Goal: Book appointment/travel/reservation

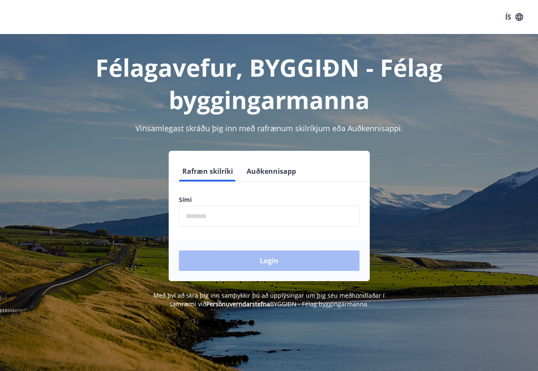
click at [200, 197] on label "Sími" at bounding box center [269, 199] width 181 height 9
drag, startPoint x: 185, startPoint y: 200, endPoint x: 205, endPoint y: 193, distance: 20.7
click at [187, 199] on label "Sími" at bounding box center [269, 199] width 181 height 9
click at [205, 193] on form "Rafræn skilríki Auðkennisapp Sími ​ Login" at bounding box center [269, 221] width 201 height 120
click at [247, 195] on form "Rafræn skilríki Auðkennisapp Sími ​ Login" at bounding box center [269, 221] width 201 height 120
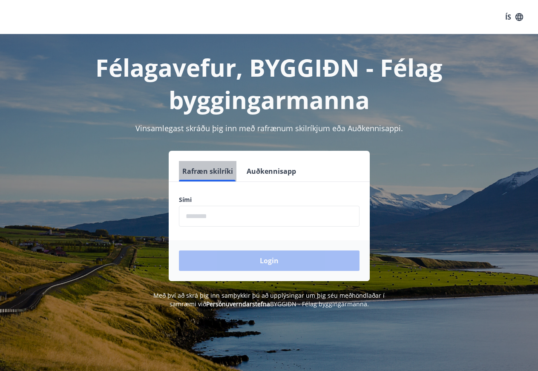
click at [209, 169] on button "Rafræn skilríki" at bounding box center [207, 171] width 57 height 20
click at [203, 169] on button "Rafræn skilríki" at bounding box center [207, 171] width 57 height 20
click at [267, 263] on div "Login" at bounding box center [269, 260] width 201 height 41
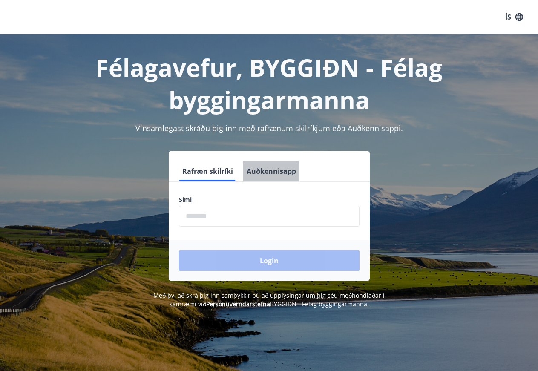
click at [275, 169] on button "Auðkennisapp" at bounding box center [271, 171] width 56 height 20
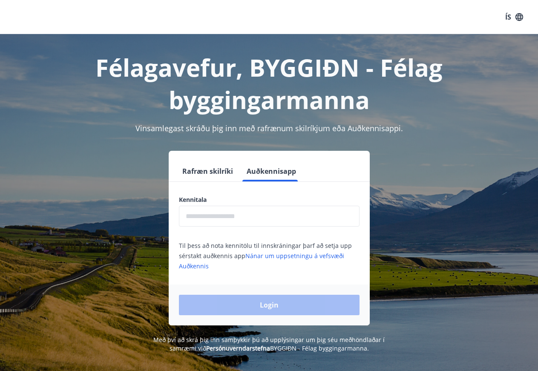
click at [189, 217] on input "text" at bounding box center [269, 216] width 181 height 21
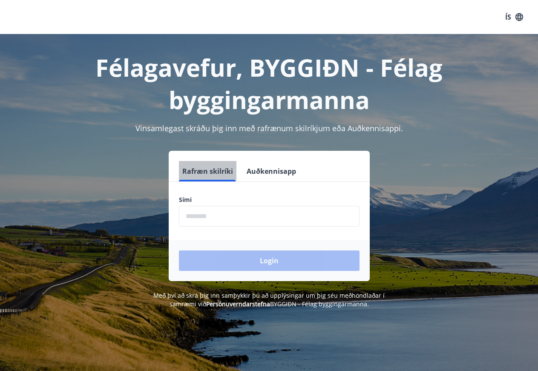
click at [206, 170] on button "Rafræn skilríki" at bounding box center [207, 171] width 57 height 20
click at [200, 198] on label "Sími" at bounding box center [269, 199] width 181 height 9
click at [201, 192] on form "Rafræn skilríki Auðkennisapp Sími ​ Login" at bounding box center [269, 221] width 201 height 120
click at [211, 200] on label "Sími" at bounding box center [269, 199] width 181 height 9
click at [185, 200] on label "Sími" at bounding box center [269, 199] width 181 height 9
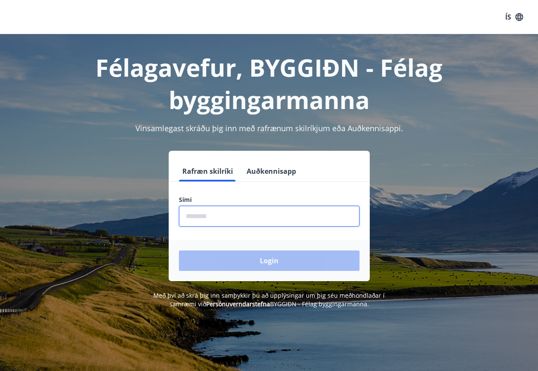
click at [201, 222] on input "phone" at bounding box center [269, 216] width 181 height 21
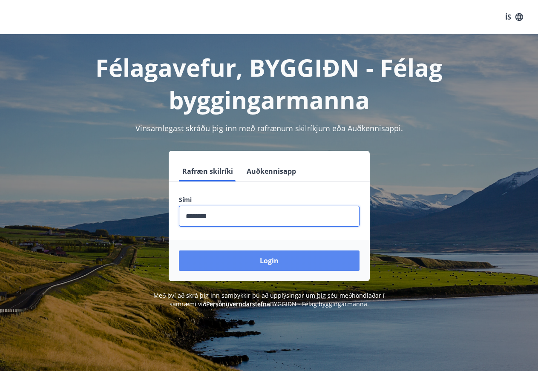
type input "********"
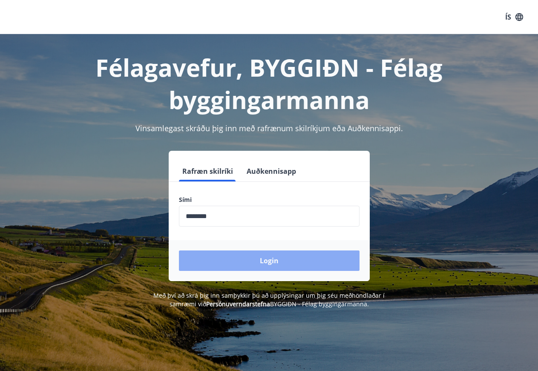
click at [261, 261] on button "Login" at bounding box center [269, 260] width 181 height 20
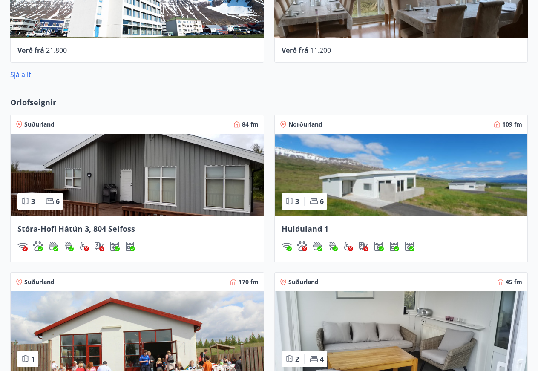
scroll to position [565, 0]
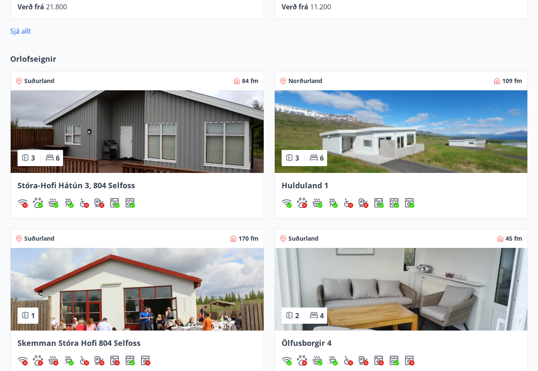
click at [356, 155] on img at bounding box center [401, 131] width 253 height 83
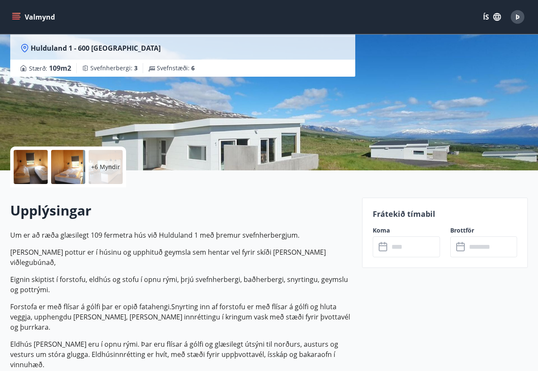
scroll to position [87, 0]
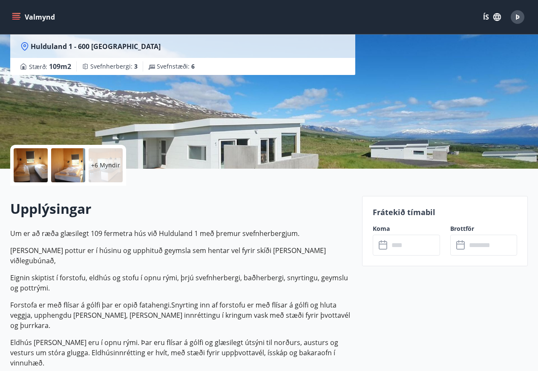
click at [385, 247] on icon at bounding box center [384, 245] width 10 height 10
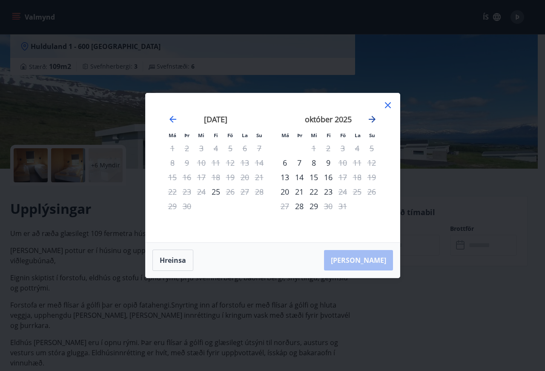
click at [372, 120] on icon "Move forward to switch to the next month." at bounding box center [372, 119] width 7 height 7
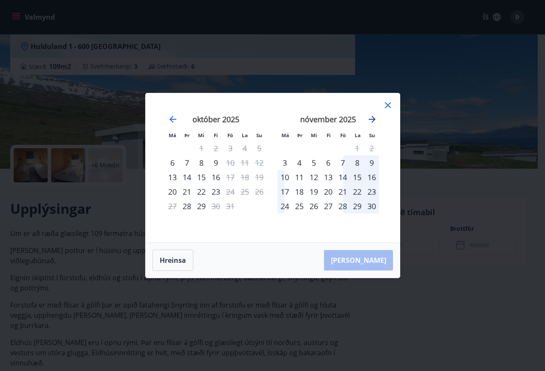
click at [372, 120] on icon "Move forward to switch to the next month." at bounding box center [372, 119] width 7 height 7
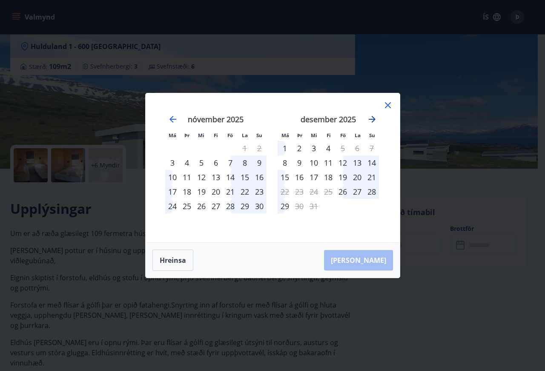
click at [374, 116] on icon "Move forward to switch to the next month." at bounding box center [372, 119] width 10 height 10
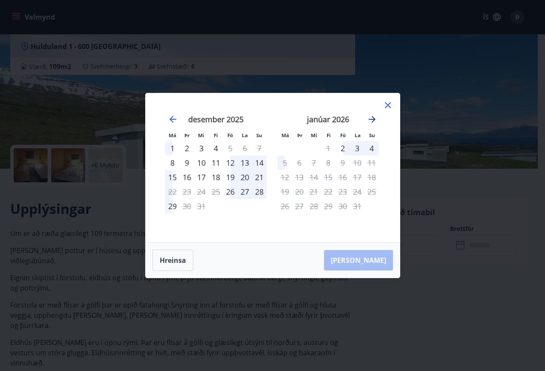
click at [374, 116] on icon "Move forward to switch to the next month." at bounding box center [372, 119] width 10 height 10
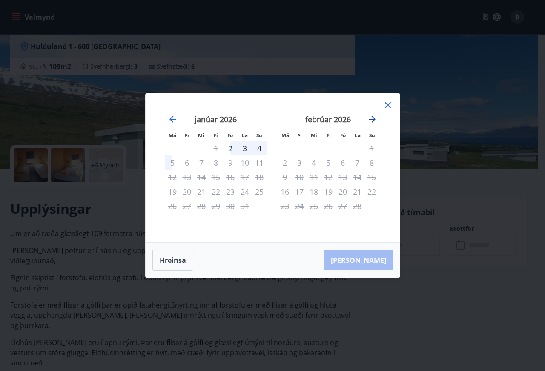
click at [374, 116] on icon "Move forward to switch to the next month." at bounding box center [372, 119] width 10 height 10
click at [230, 191] on div "22" at bounding box center [230, 191] width 14 height 14
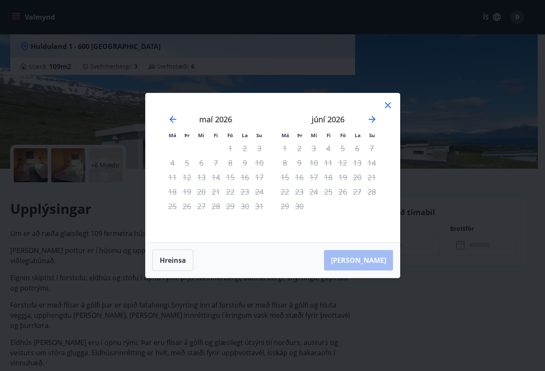
click at [230, 191] on div "22" at bounding box center [230, 191] width 14 height 14
click at [165, 260] on button "Hreinsa" at bounding box center [172, 260] width 41 height 21
click at [389, 103] on icon at bounding box center [388, 105] width 10 height 10
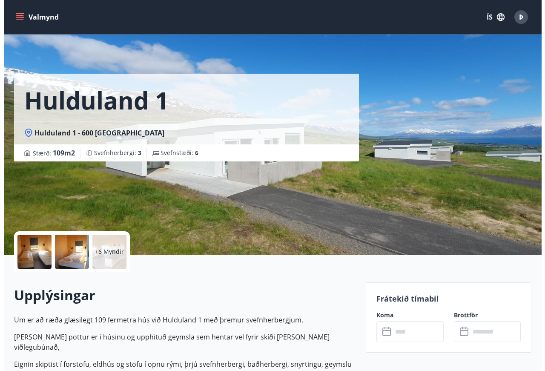
scroll to position [0, 0]
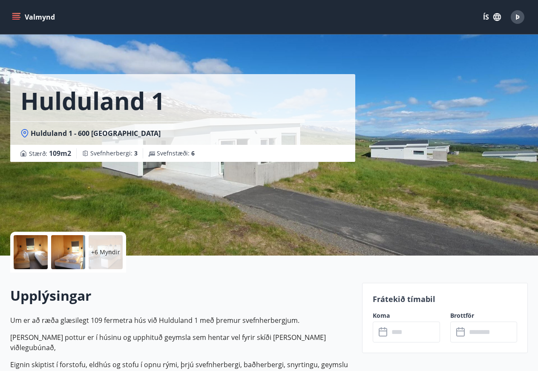
click at [105, 251] on p "+6 Myndir" at bounding box center [105, 252] width 29 height 9
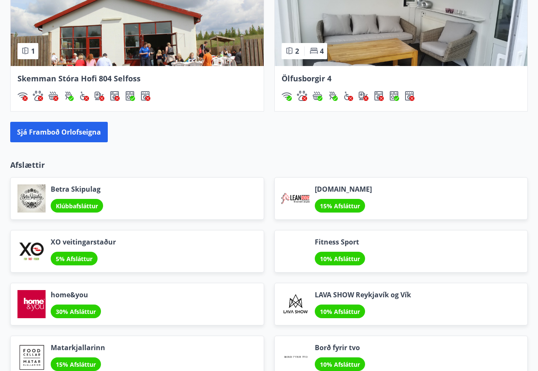
scroll to position [829, 0]
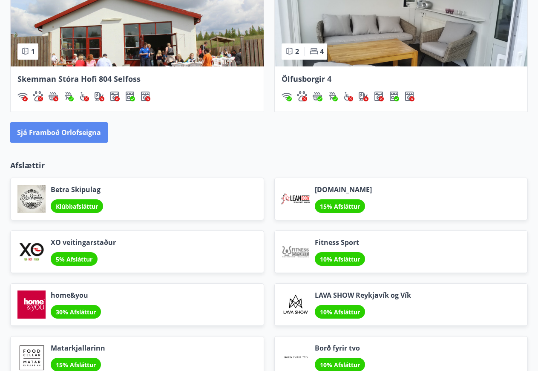
click at [49, 132] on button "Sjá framboð orlofseigna" at bounding box center [59, 132] width 98 height 20
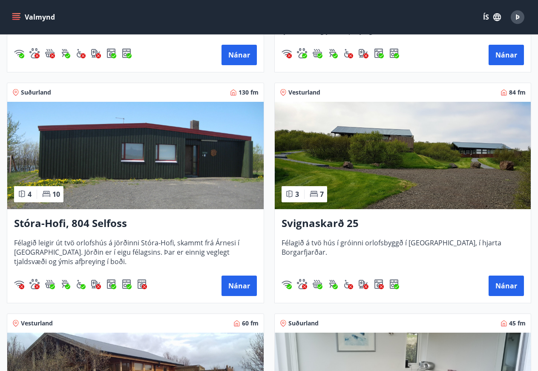
scroll to position [347, 0]
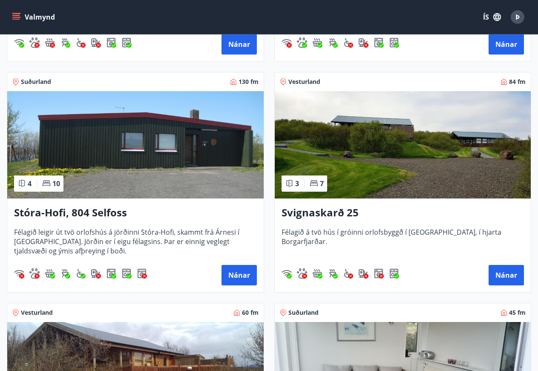
click at [365, 170] on img at bounding box center [403, 144] width 256 height 107
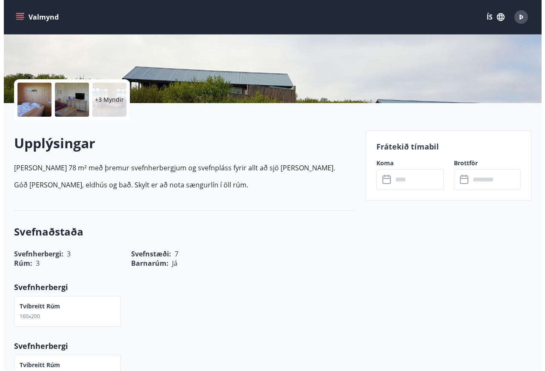
scroll to position [174, 0]
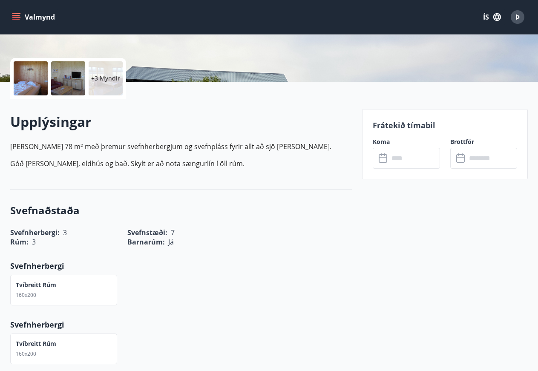
click at [383, 158] on icon at bounding box center [384, 158] width 10 height 10
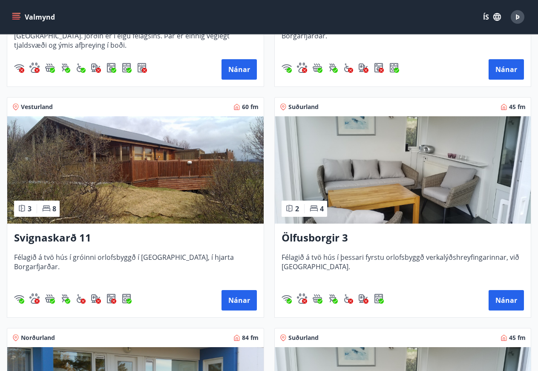
scroll to position [608, 0]
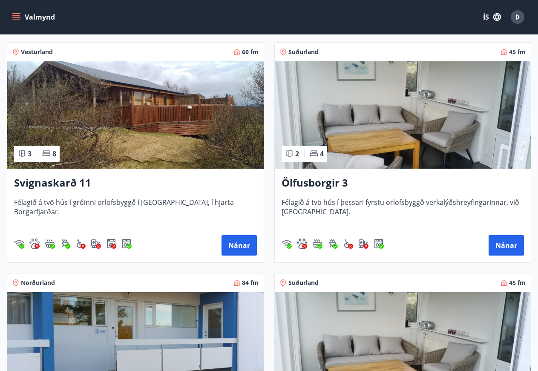
click at [122, 136] on img at bounding box center [135, 114] width 256 height 107
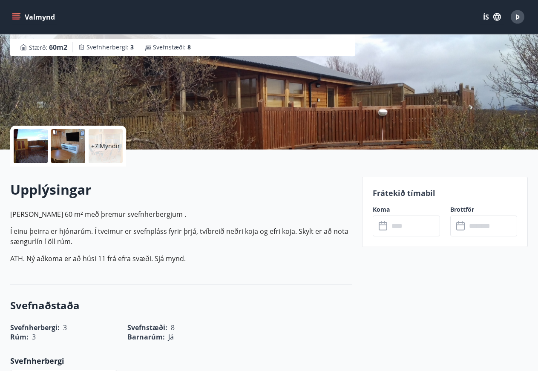
scroll to position [130, 0]
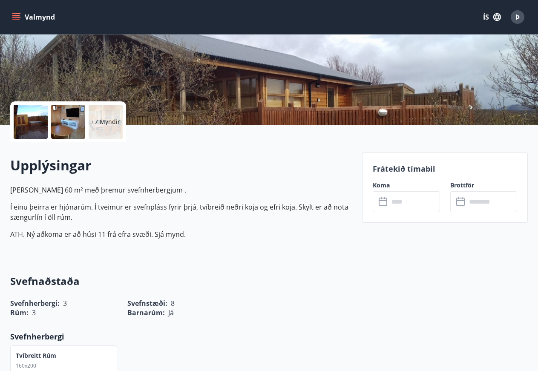
click at [383, 201] on icon at bounding box center [384, 202] width 10 height 10
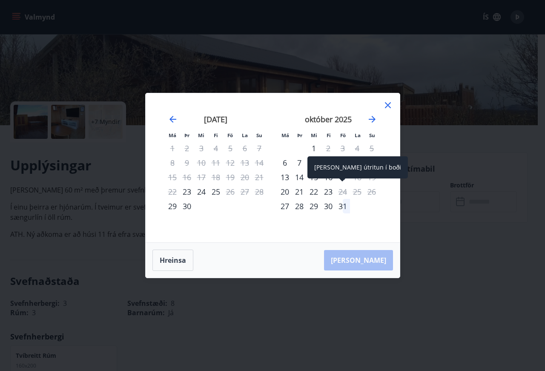
click at [341, 191] on div "24" at bounding box center [343, 191] width 14 height 14
click at [386, 105] on icon at bounding box center [388, 105] width 10 height 10
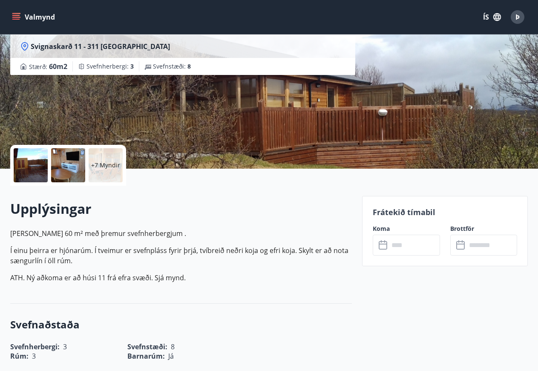
scroll to position [0, 0]
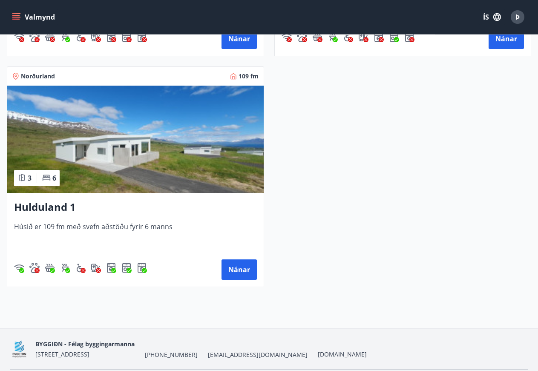
scroll to position [1520, 0]
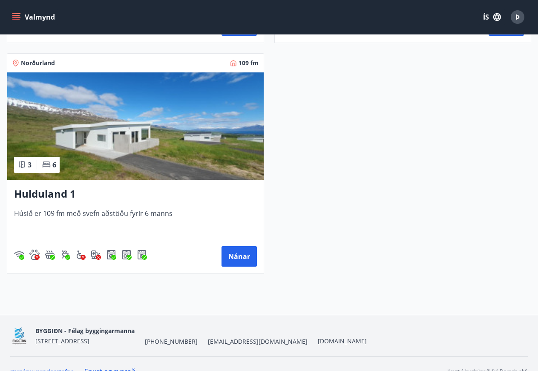
click at [130, 150] on img at bounding box center [135, 125] width 256 height 107
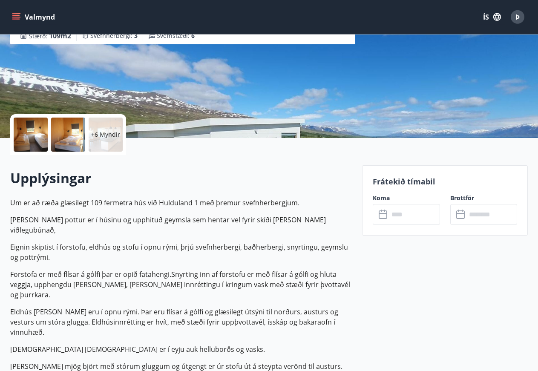
scroll to position [130, 0]
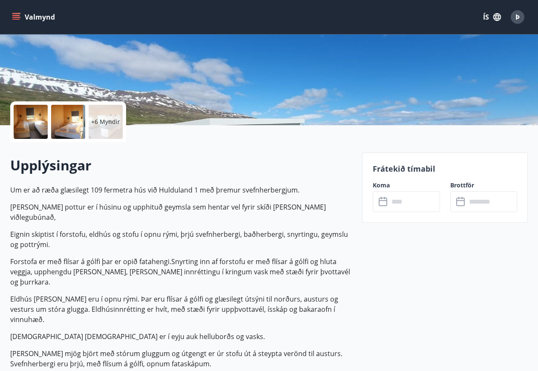
click at [382, 198] on icon at bounding box center [383, 202] width 9 height 9
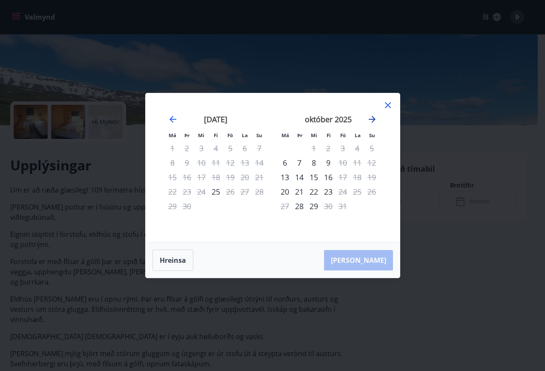
click at [373, 120] on icon "Move forward to switch to the next month." at bounding box center [372, 119] width 7 height 7
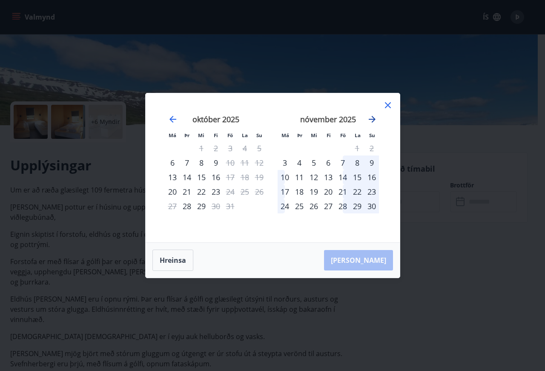
click at [373, 119] on icon "Move forward to switch to the next month." at bounding box center [372, 119] width 7 height 7
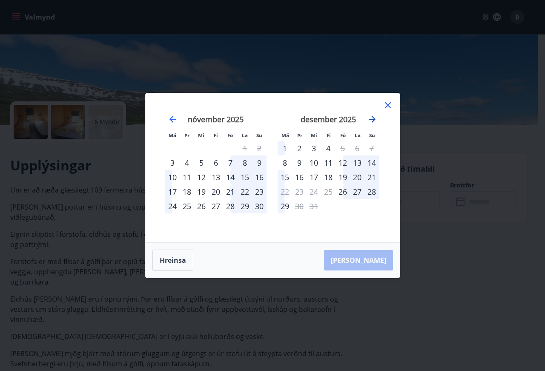
click at [373, 119] on icon "Move forward to switch to the next month." at bounding box center [372, 119] width 7 height 7
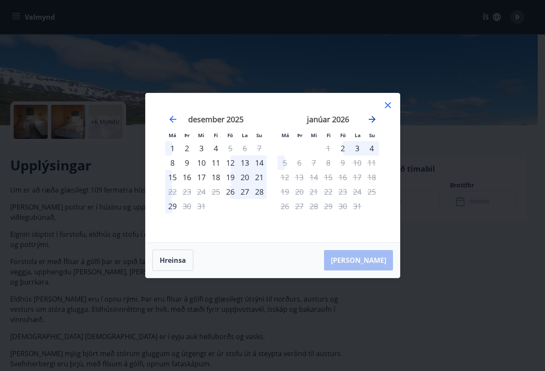
click at [373, 119] on icon "Move forward to switch to the next month." at bounding box center [372, 119] width 7 height 7
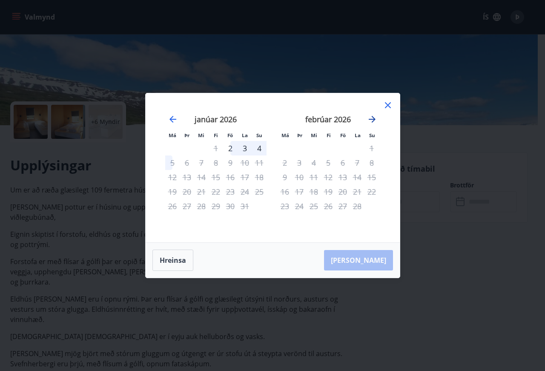
click at [373, 119] on icon "Move forward to switch to the next month." at bounding box center [372, 119] width 7 height 7
click at [286, 190] on div "18" at bounding box center [285, 191] width 14 height 14
click at [343, 192] on div "22" at bounding box center [343, 191] width 14 height 14
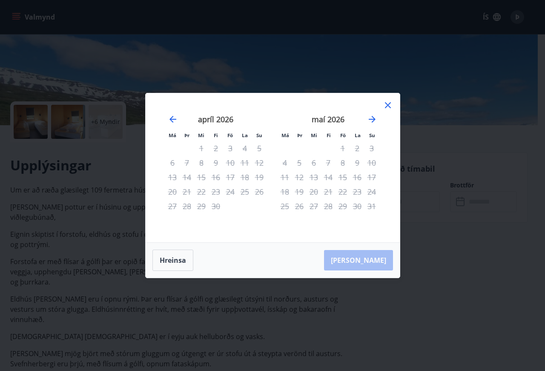
click at [389, 104] on icon at bounding box center [388, 105] width 6 height 6
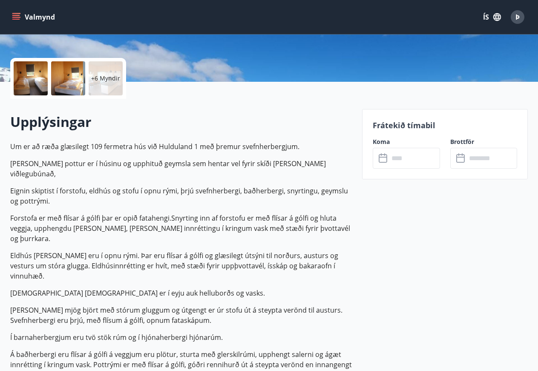
scroll to position [0, 0]
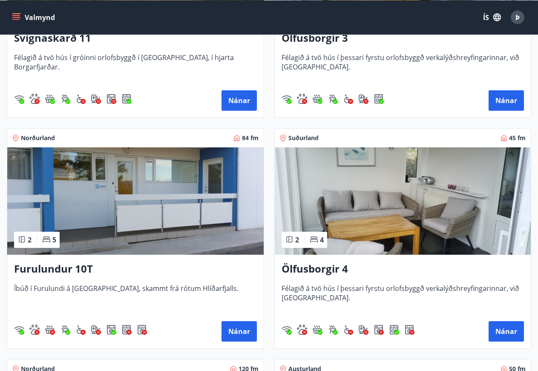
scroll to position [782, 0]
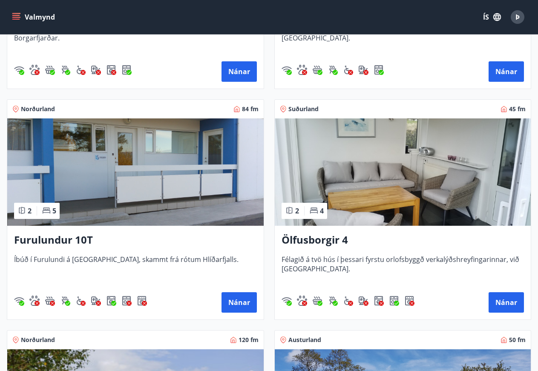
click at [91, 190] on img at bounding box center [135, 171] width 256 height 107
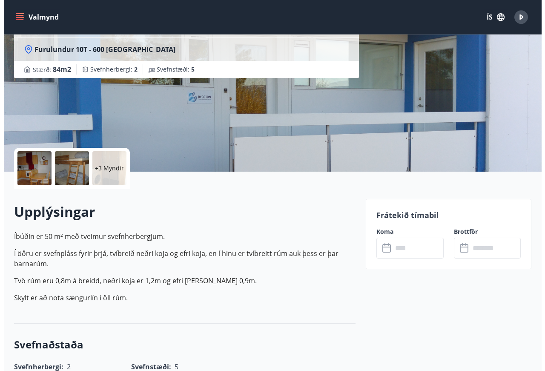
scroll to position [87, 0]
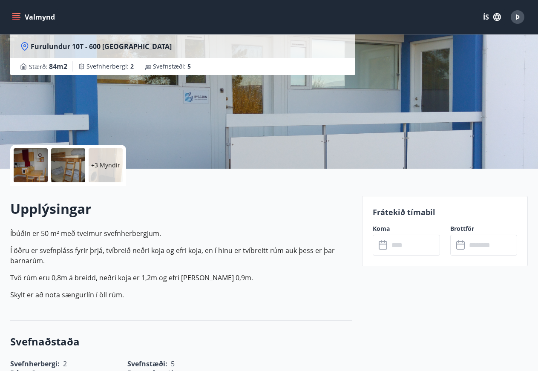
click at [384, 244] on icon at bounding box center [384, 245] width 10 height 10
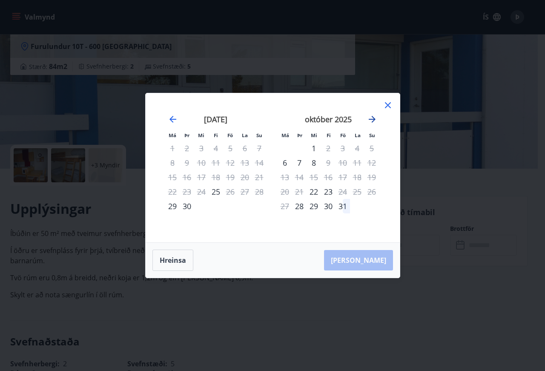
click at [373, 119] on icon "Move forward to switch to the next month." at bounding box center [372, 119] width 7 height 7
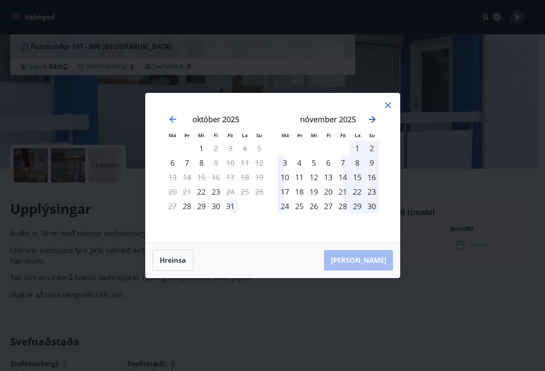
click at [373, 119] on icon "Move forward to switch to the next month." at bounding box center [372, 119] width 7 height 7
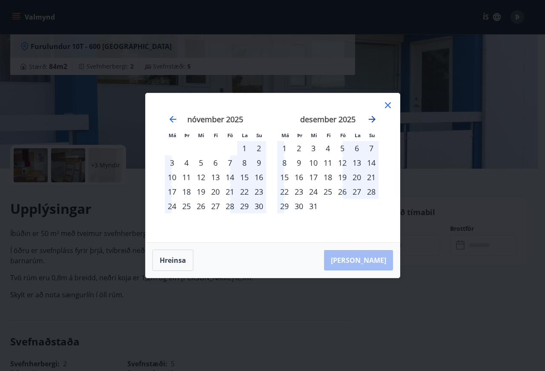
click at [373, 119] on icon "Move forward to switch to the next month." at bounding box center [372, 119] width 7 height 7
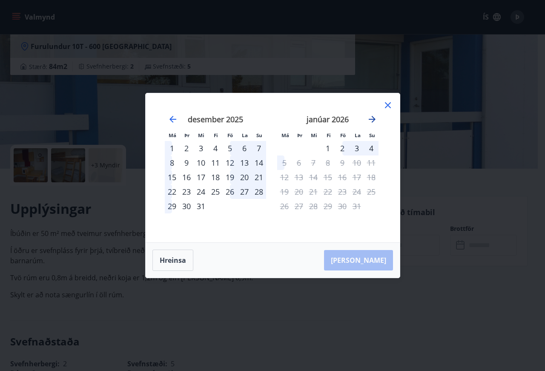
click at [373, 119] on icon "Move forward to switch to the next month." at bounding box center [372, 119] width 7 height 7
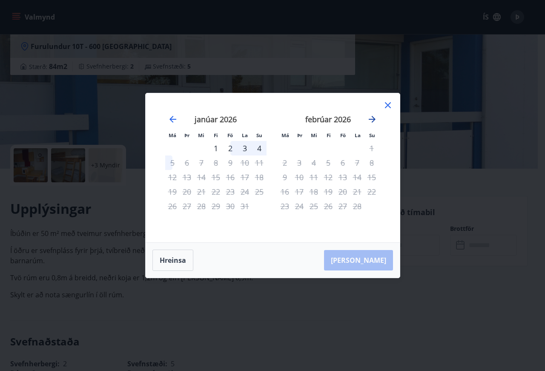
click at [373, 119] on icon "Move forward to switch to the next month." at bounding box center [372, 119] width 7 height 7
click at [344, 192] on div "22" at bounding box center [343, 191] width 14 height 14
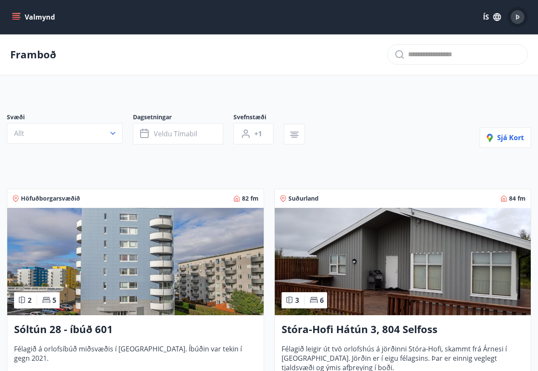
click at [517, 15] on span "Þ" at bounding box center [517, 16] width 4 height 9
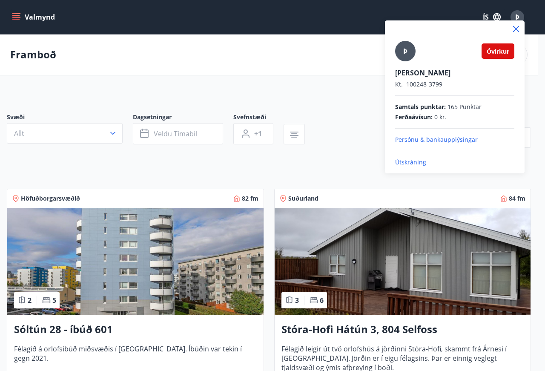
click at [519, 29] on icon at bounding box center [516, 29] width 10 height 10
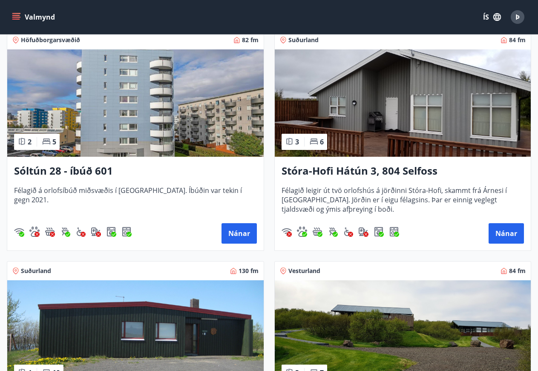
scroll to position [174, 0]
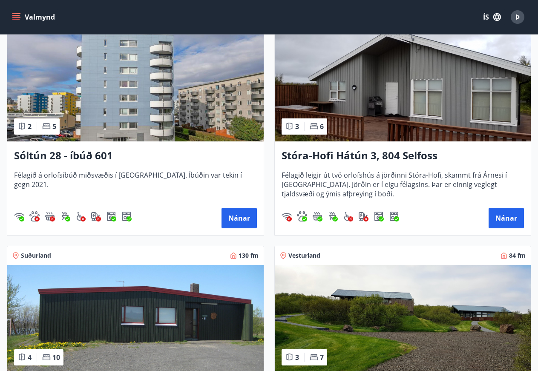
click at [383, 128] on img at bounding box center [403, 87] width 256 height 107
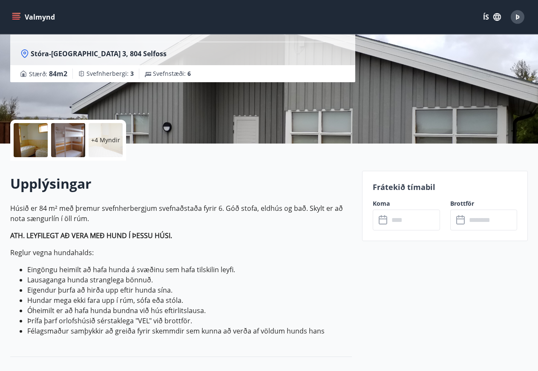
scroll to position [217, 0]
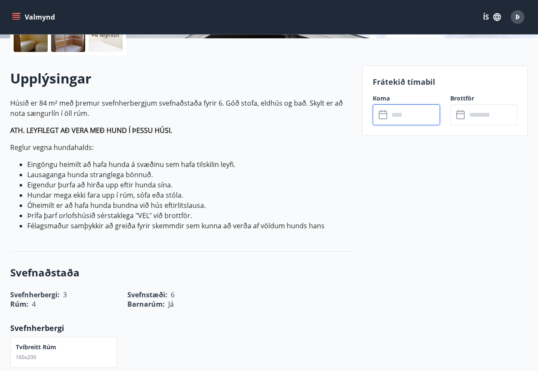
click at [402, 116] on input "text" at bounding box center [414, 114] width 51 height 21
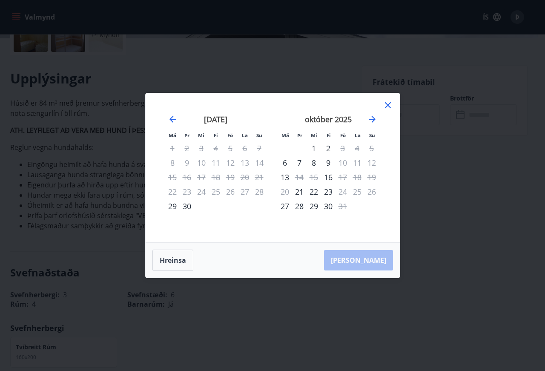
click at [387, 104] on icon at bounding box center [388, 105] width 10 height 10
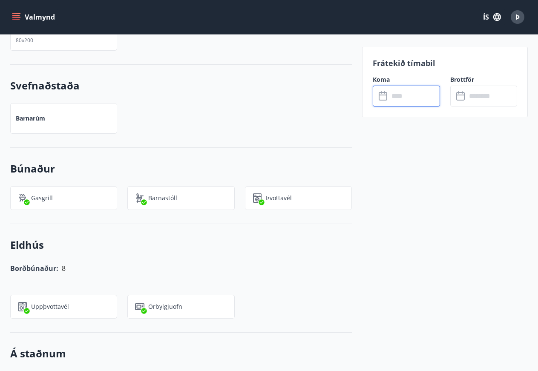
scroll to position [434, 0]
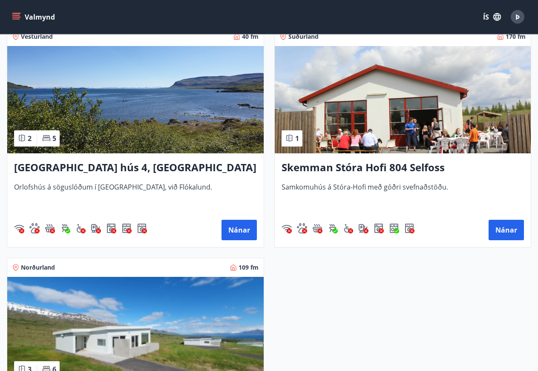
scroll to position [1390, 0]
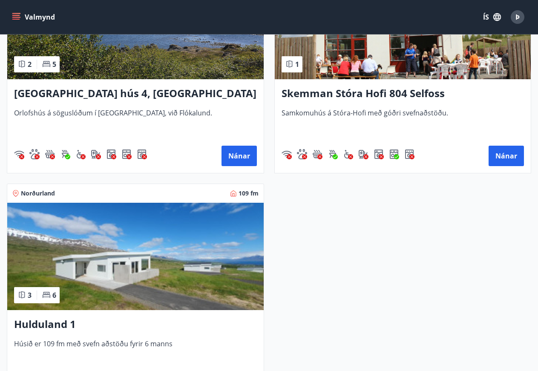
click at [100, 279] on img at bounding box center [135, 256] width 256 height 107
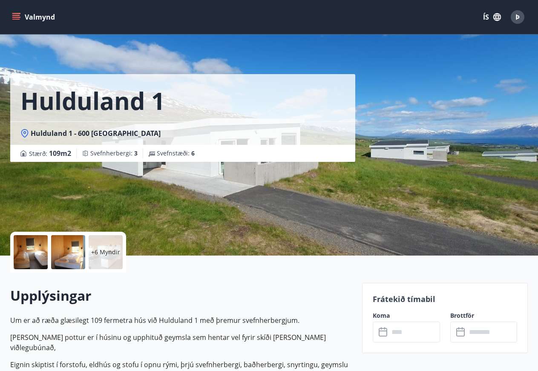
click at [37, 249] on div at bounding box center [31, 252] width 34 height 34
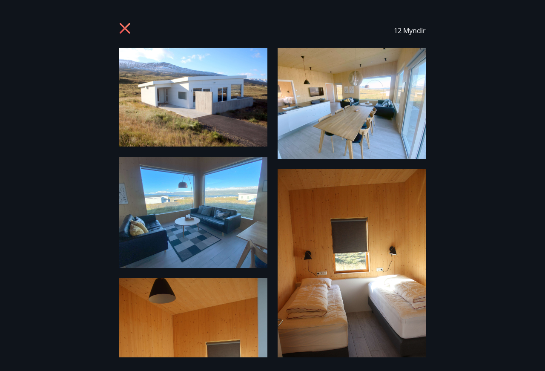
click at [194, 106] on img at bounding box center [193, 97] width 148 height 99
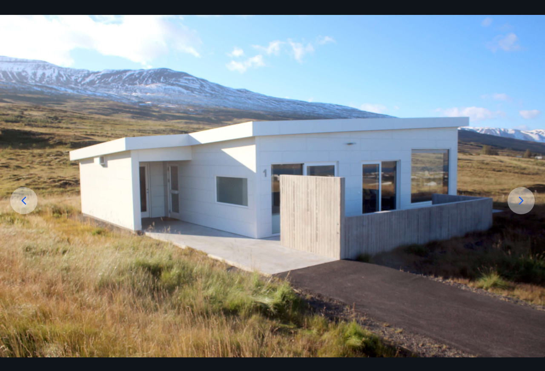
scroll to position [54, 0]
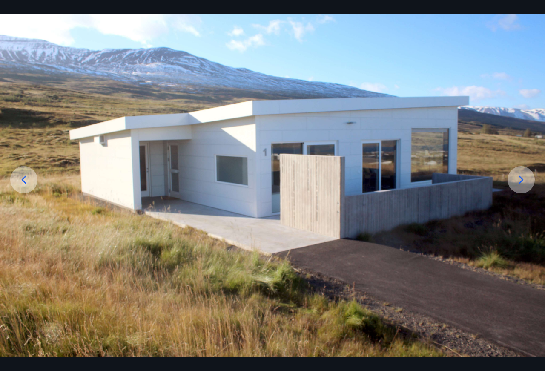
click at [527, 176] on icon at bounding box center [521, 180] width 14 height 14
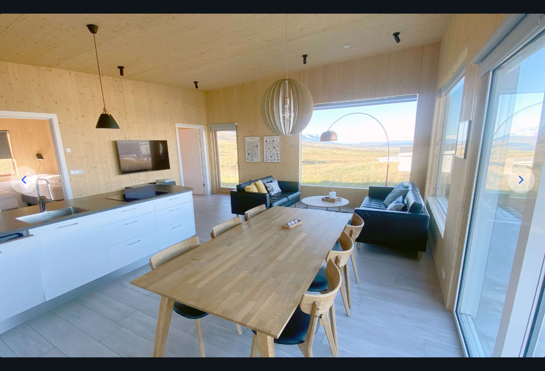
click at [523, 178] on icon at bounding box center [521, 180] width 14 height 14
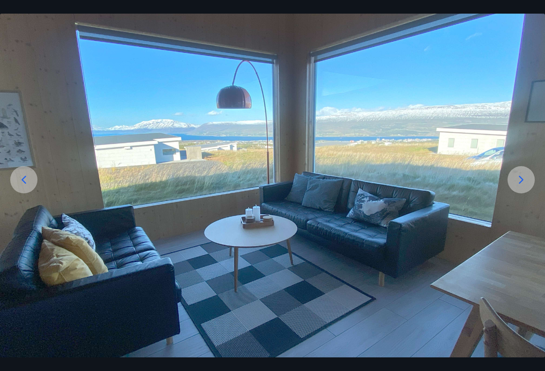
click at [522, 177] on icon at bounding box center [521, 180] width 14 height 14
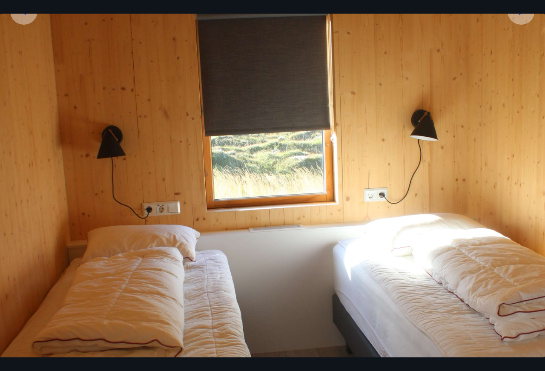
scroll to position [166, 0]
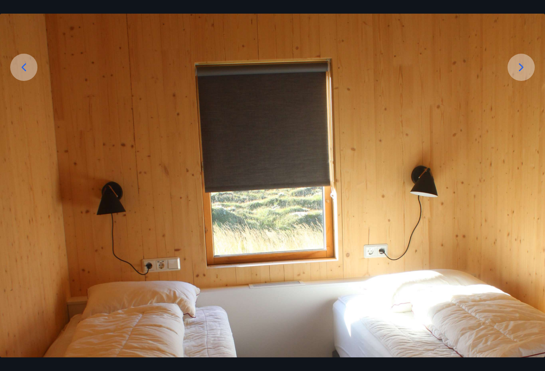
click at [520, 65] on icon at bounding box center [521, 67] width 5 height 8
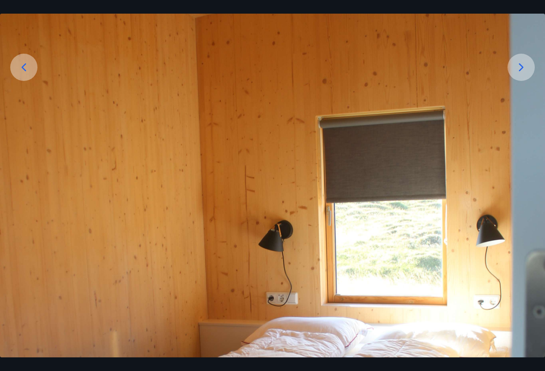
click at [20, 67] on icon at bounding box center [24, 67] width 14 height 14
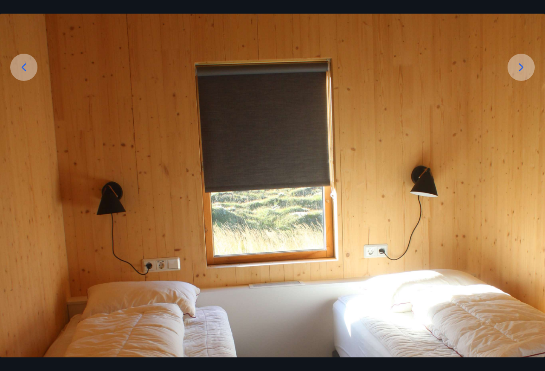
click at [522, 70] on icon at bounding box center [521, 67] width 14 height 14
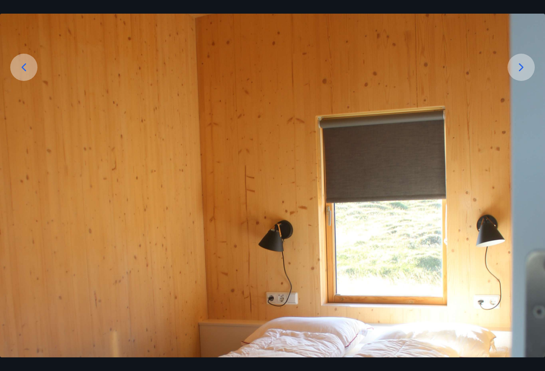
click at [29, 63] on icon at bounding box center [24, 67] width 14 height 14
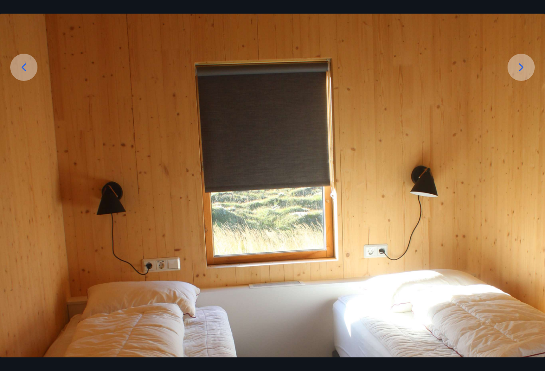
click at [519, 66] on icon at bounding box center [521, 67] width 14 height 14
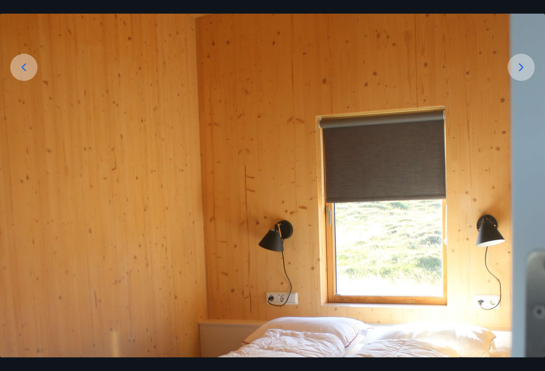
click at [29, 65] on icon at bounding box center [24, 67] width 14 height 14
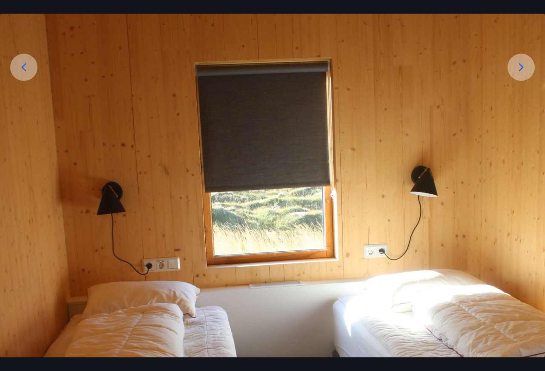
click at [528, 62] on div at bounding box center [521, 67] width 27 height 27
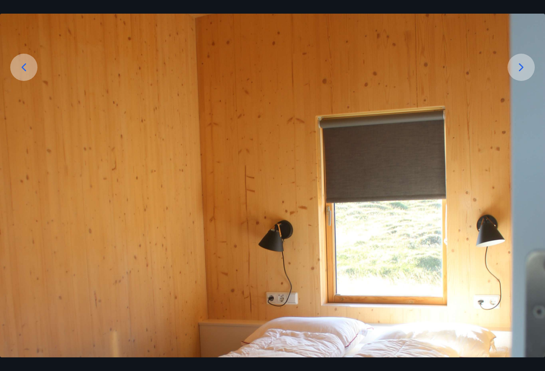
click at [20, 66] on icon at bounding box center [24, 67] width 14 height 14
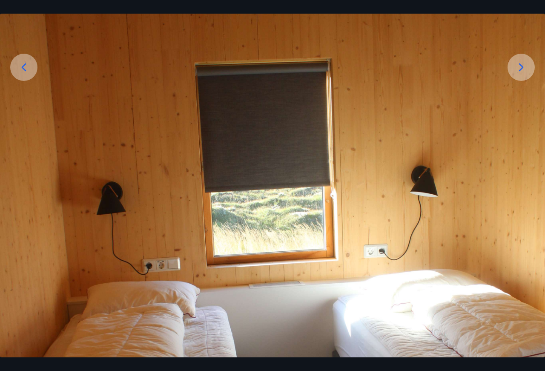
click at [521, 65] on icon at bounding box center [521, 67] width 14 height 14
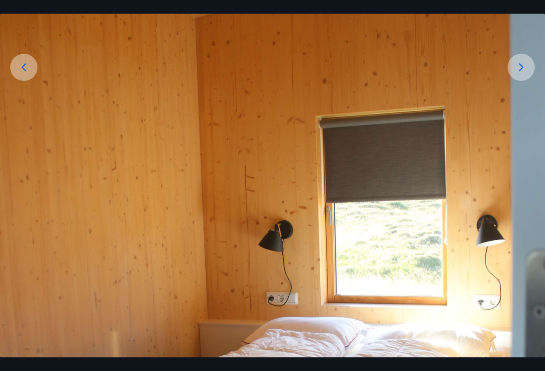
click at [20, 63] on icon at bounding box center [24, 67] width 14 height 14
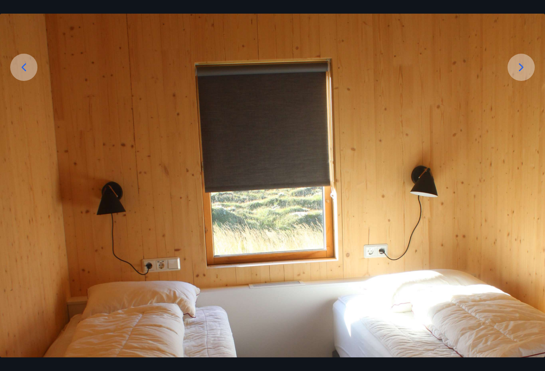
click at [527, 69] on icon at bounding box center [521, 67] width 14 height 14
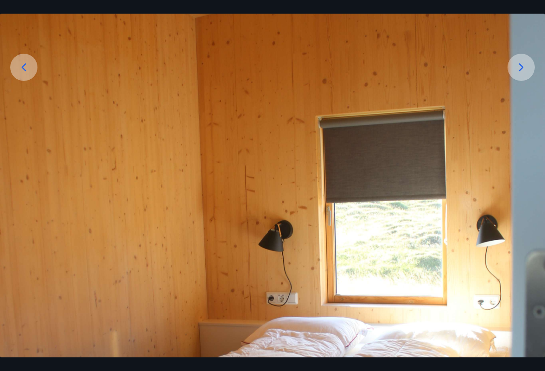
click at [29, 64] on icon at bounding box center [24, 67] width 14 height 14
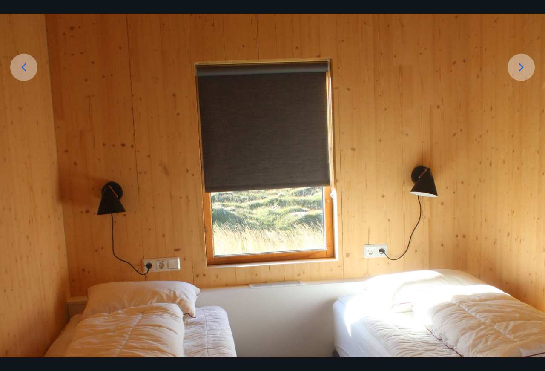
click at [522, 66] on icon at bounding box center [521, 67] width 5 height 8
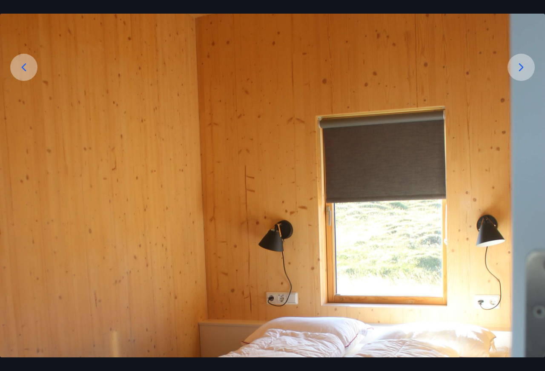
click at [26, 62] on icon at bounding box center [24, 67] width 14 height 14
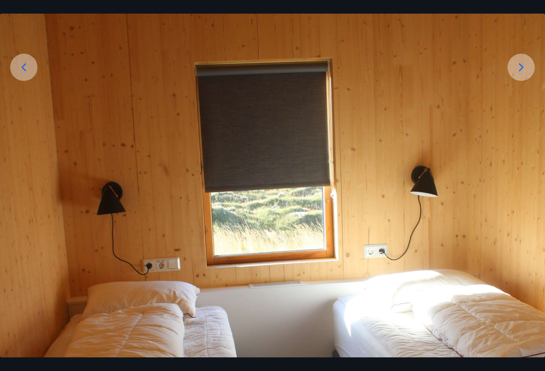
click at [523, 66] on icon at bounding box center [521, 67] width 14 height 14
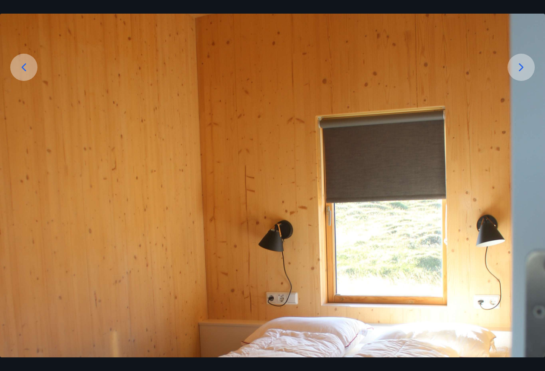
click at [21, 65] on icon at bounding box center [24, 67] width 14 height 14
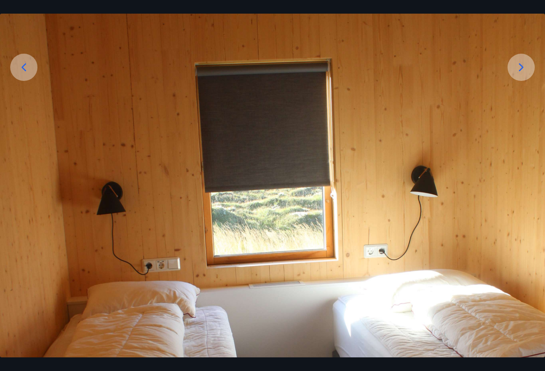
click at [526, 66] on icon at bounding box center [521, 67] width 14 height 14
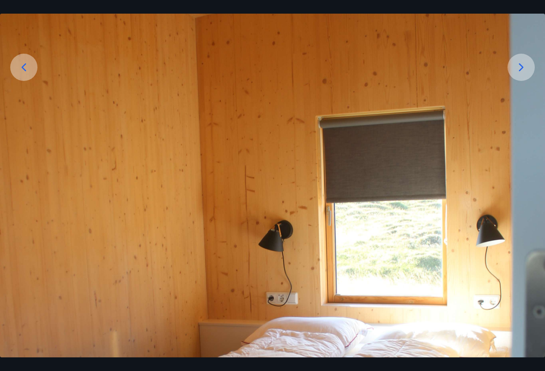
click at [25, 63] on icon at bounding box center [24, 67] width 14 height 14
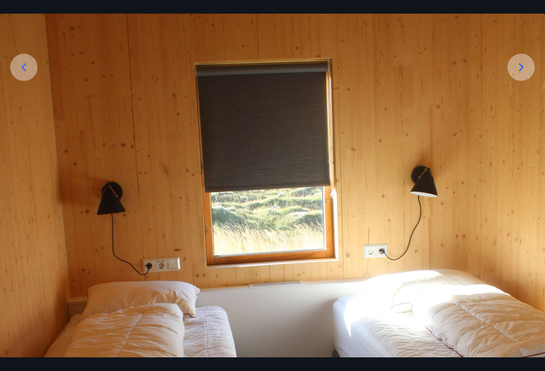
click at [520, 69] on icon at bounding box center [521, 67] width 14 height 14
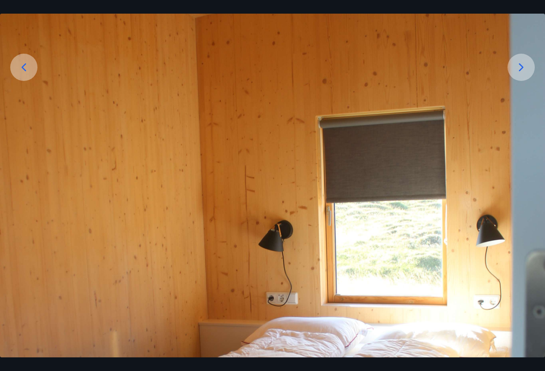
click at [19, 64] on icon at bounding box center [24, 67] width 14 height 14
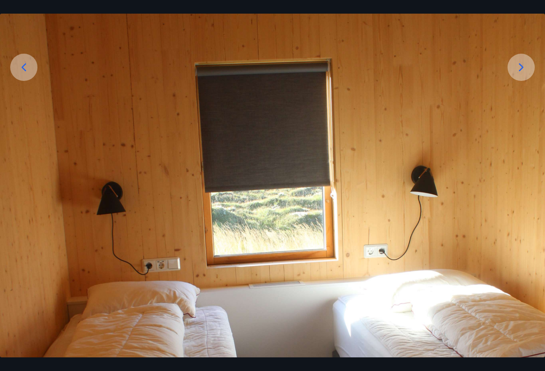
click at [520, 63] on icon at bounding box center [521, 67] width 5 height 8
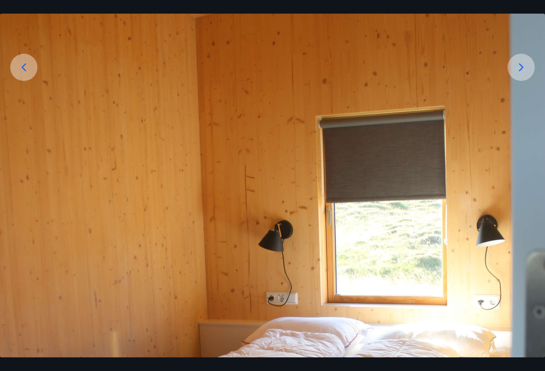
click at [520, 63] on icon at bounding box center [521, 67] width 5 height 8
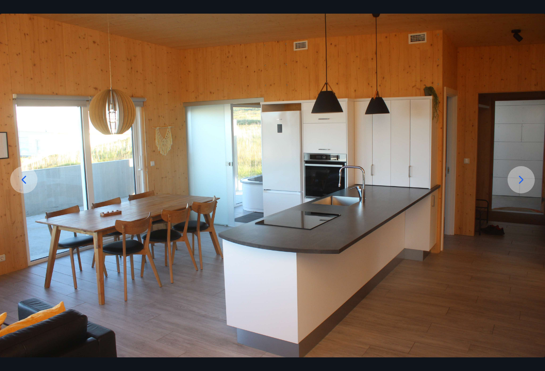
scroll to position [54, 0]
click at [520, 179] on icon at bounding box center [521, 180] width 14 height 14
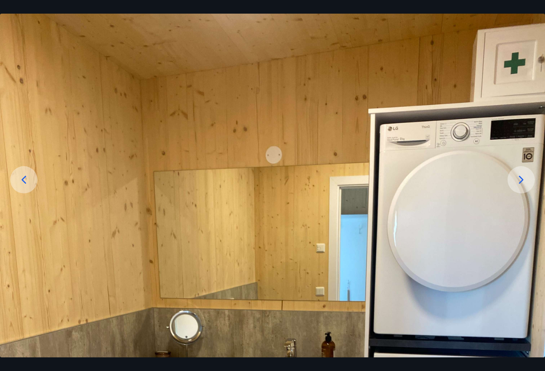
click at [520, 178] on icon at bounding box center [521, 180] width 14 height 14
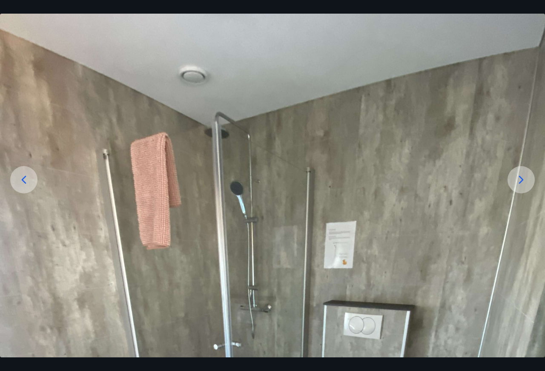
click at [17, 181] on icon at bounding box center [24, 180] width 14 height 14
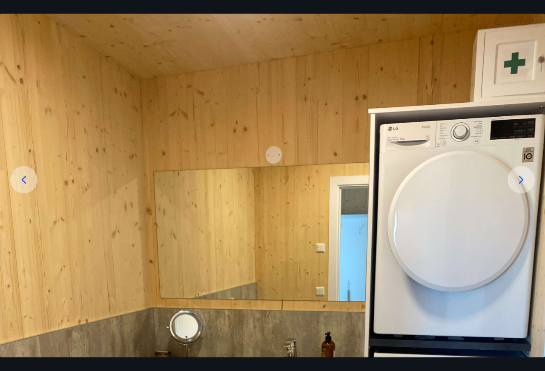
click at [523, 177] on icon at bounding box center [521, 180] width 14 height 14
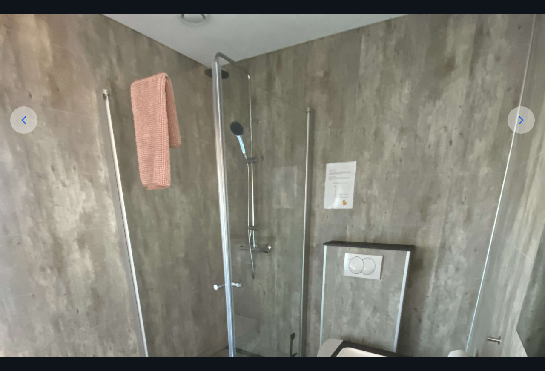
scroll to position [110, 0]
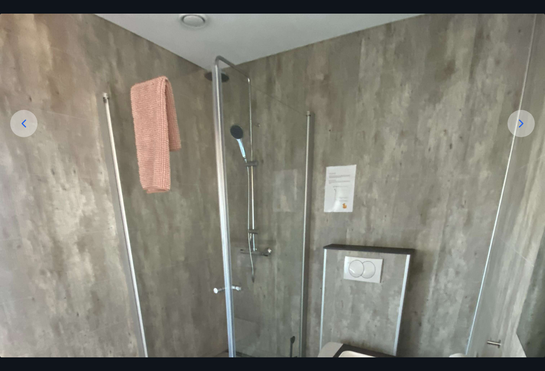
click at [517, 121] on icon at bounding box center [521, 124] width 14 height 14
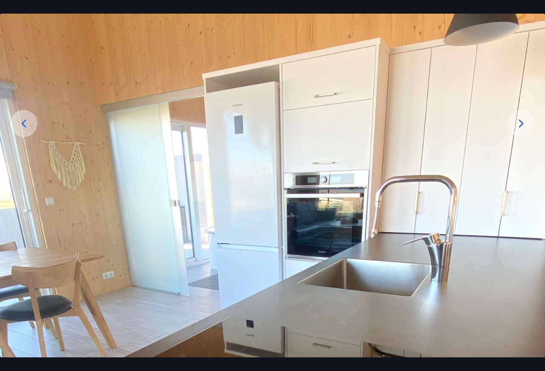
click at [520, 123] on icon at bounding box center [521, 124] width 14 height 14
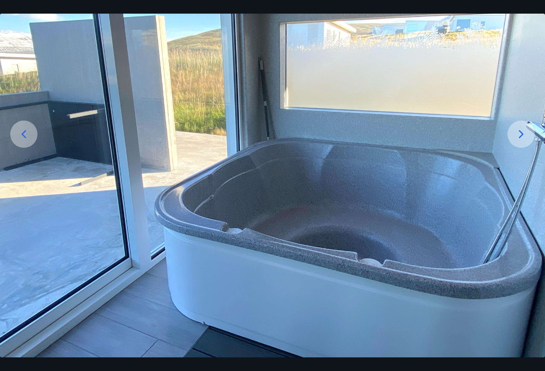
scroll to position [99, 0]
click at [519, 132] on icon at bounding box center [521, 134] width 14 height 14
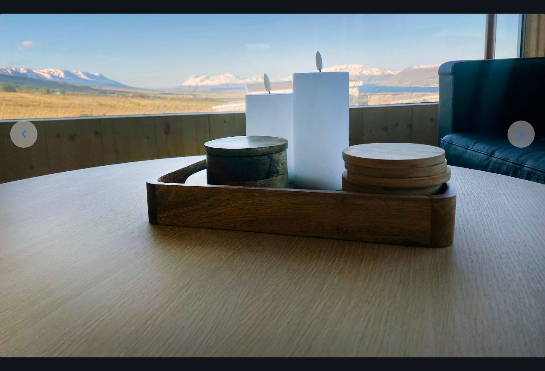
click at [521, 133] on icon at bounding box center [521, 134] width 14 height 14
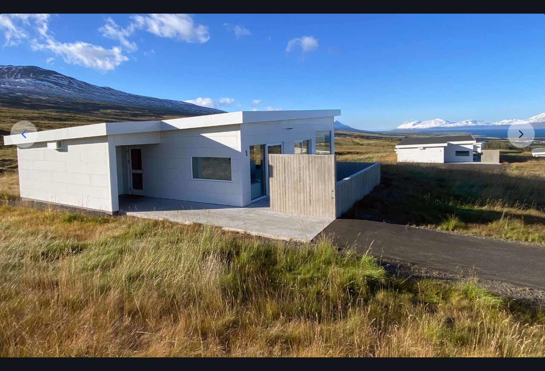
click at [521, 133] on img at bounding box center [272, 152] width 545 height 409
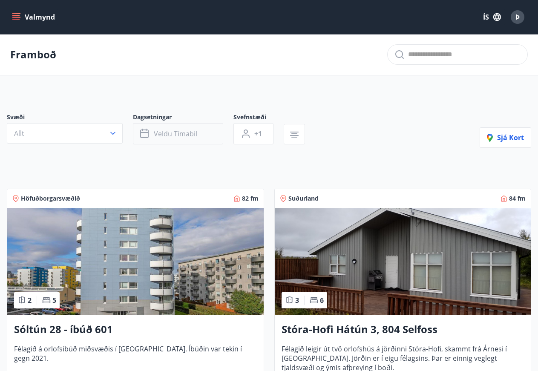
click at [147, 134] on icon "button" at bounding box center [145, 134] width 10 height 10
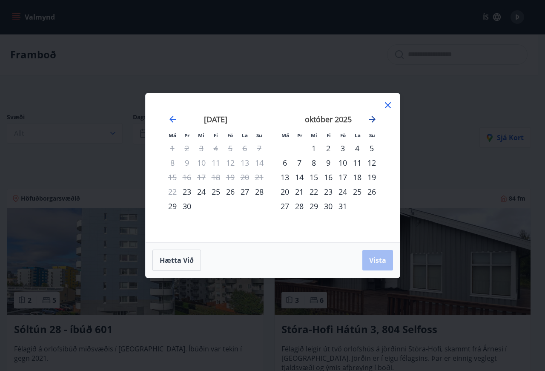
click at [369, 119] on icon "Move forward to switch to the next month." at bounding box center [372, 119] width 10 height 10
click at [171, 115] on icon "Move backward to switch to the previous month." at bounding box center [173, 119] width 10 height 10
click at [342, 189] on div "24" at bounding box center [343, 191] width 14 height 14
click at [339, 190] on div "24" at bounding box center [343, 191] width 14 height 14
click at [340, 190] on div "24" at bounding box center [343, 191] width 14 height 14
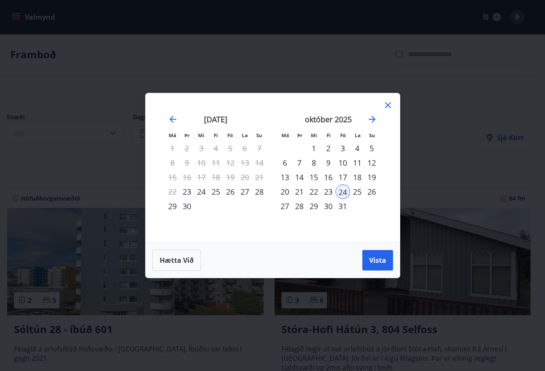
click at [389, 106] on icon at bounding box center [388, 105] width 6 height 6
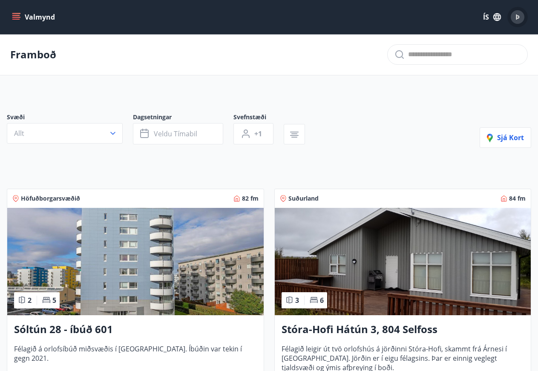
click at [516, 13] on span "Þ" at bounding box center [517, 16] width 4 height 9
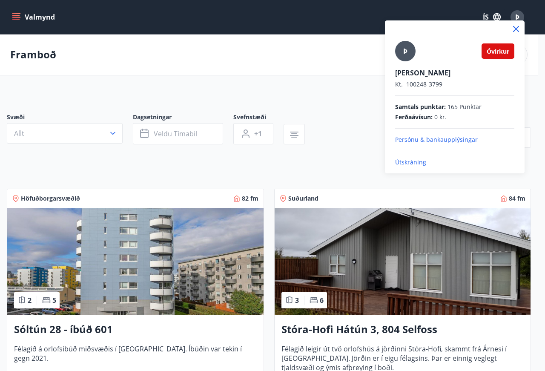
click at [406, 161] on p "Útskráning" at bounding box center [454, 162] width 119 height 9
